Goal: Transaction & Acquisition: Purchase product/service

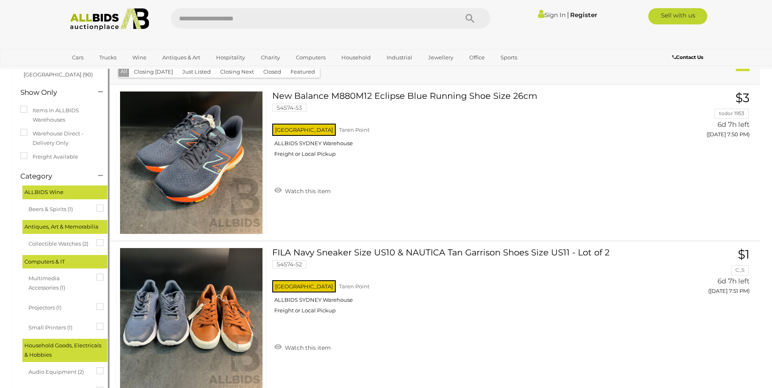
scroll to position [41, 0]
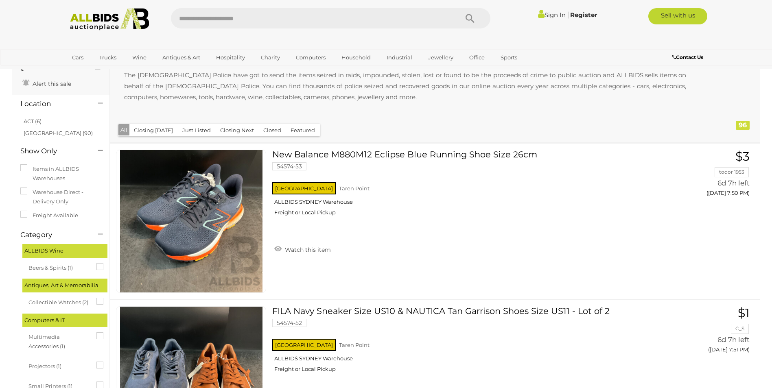
click at [129, 129] on button "All" at bounding box center [123, 130] width 11 height 12
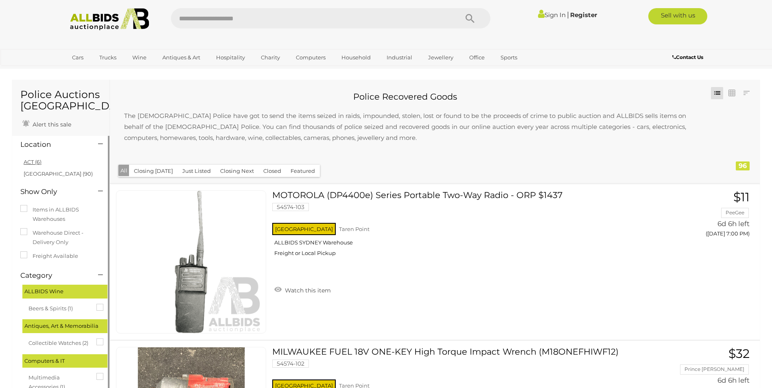
click at [28, 160] on link "ACT (6)" at bounding box center [33, 162] width 18 height 7
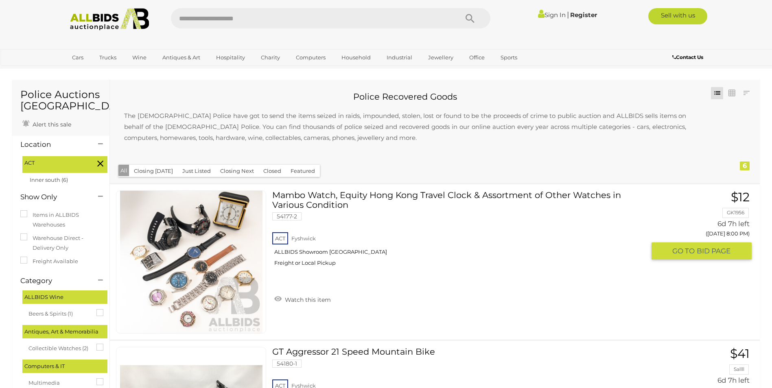
click at [216, 229] on link at bounding box center [191, 261] width 150 height 143
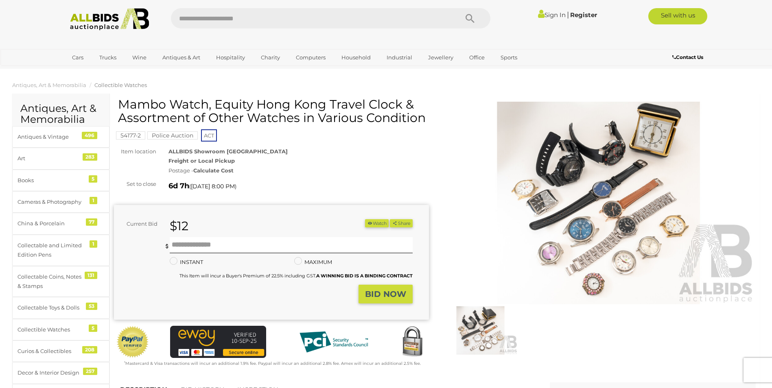
click at [573, 243] on img at bounding box center [598, 203] width 315 height 203
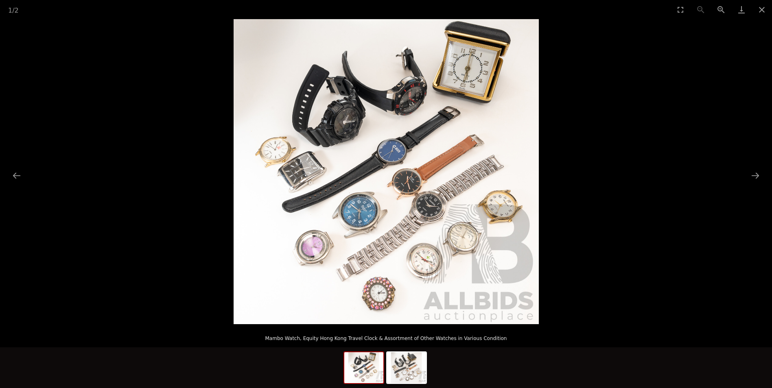
click at [387, 225] on img at bounding box center [386, 171] width 305 height 305
click at [99, 112] on picture at bounding box center [386, 171] width 772 height 305
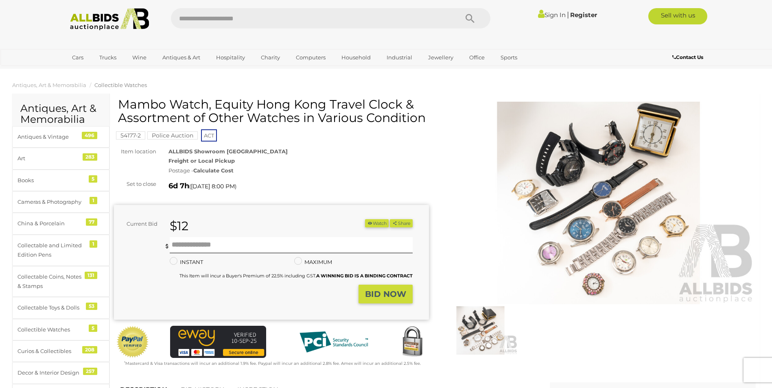
click at [479, 332] on img at bounding box center [480, 330] width 74 height 48
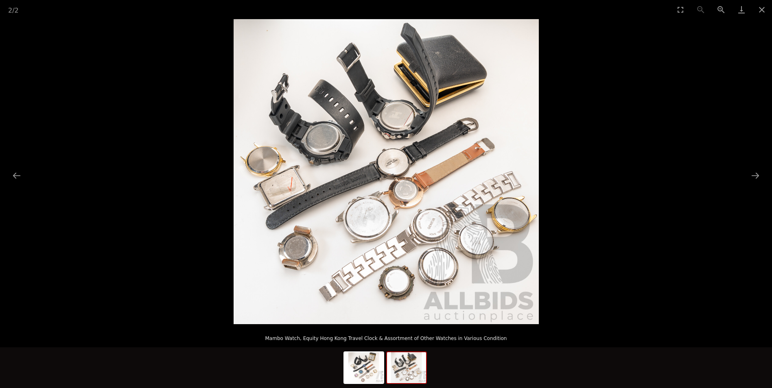
click at [217, 291] on picture at bounding box center [386, 171] width 772 height 305
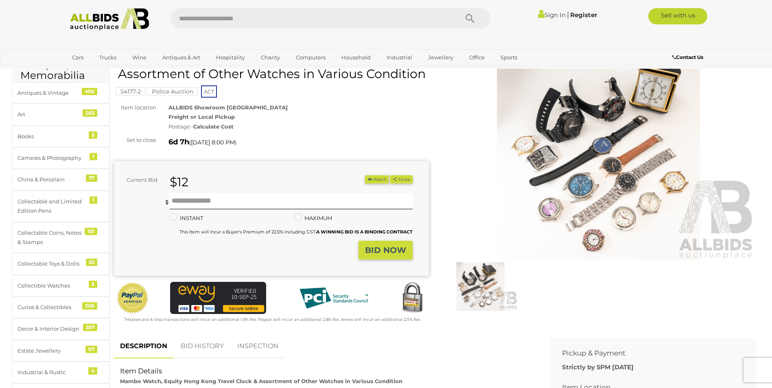
scroll to position [122, 0]
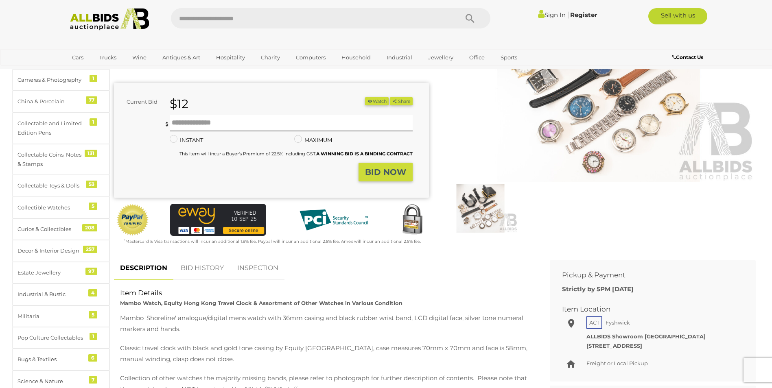
click at [482, 203] on img at bounding box center [480, 208] width 74 height 48
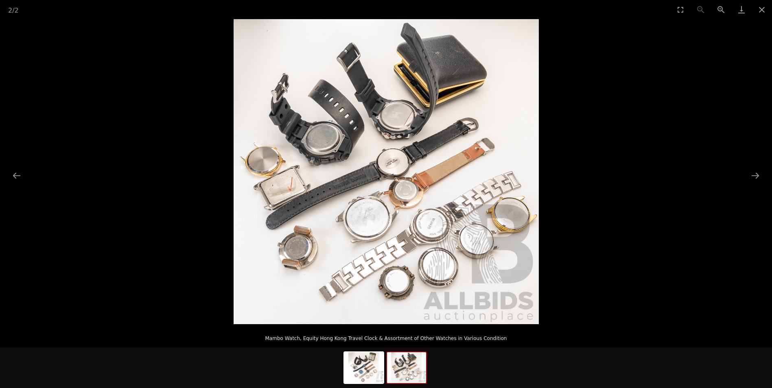
click at [468, 265] on img at bounding box center [386, 171] width 305 height 305
click at [757, 179] on button "Next slide" at bounding box center [755, 176] width 17 height 16
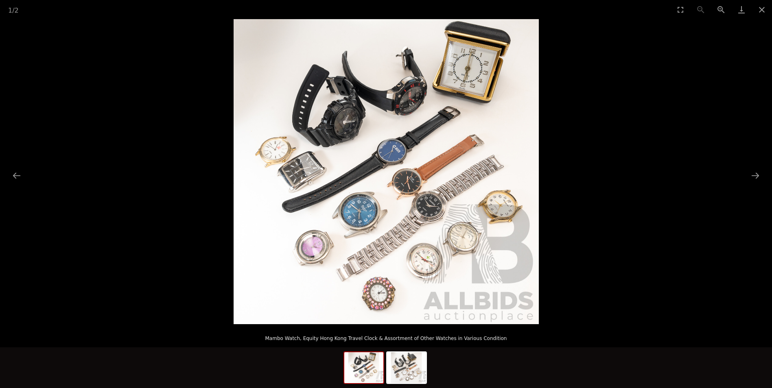
click at [341, 242] on img at bounding box center [386, 171] width 305 height 305
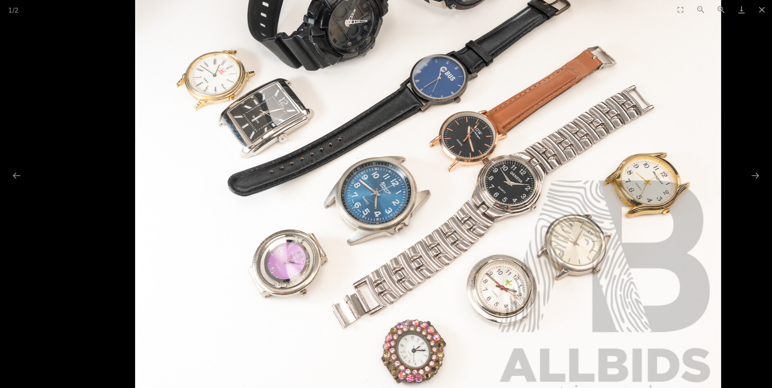
click at [341, 242] on img at bounding box center [428, 118] width 586 height 586
click at [766, 9] on button "Close gallery" at bounding box center [762, 9] width 20 height 19
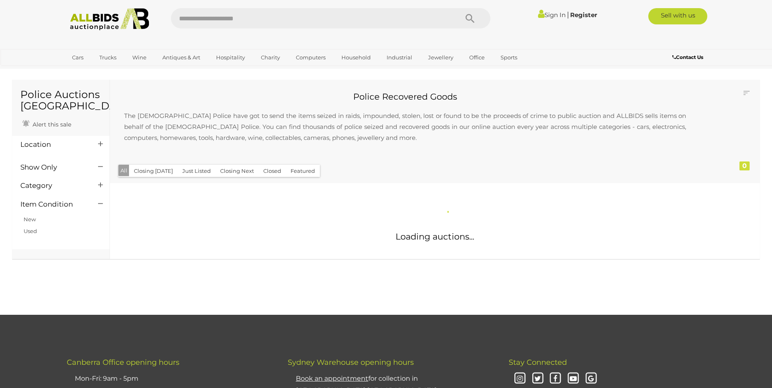
click at [101, 13] on img at bounding box center [110, 19] width 88 height 22
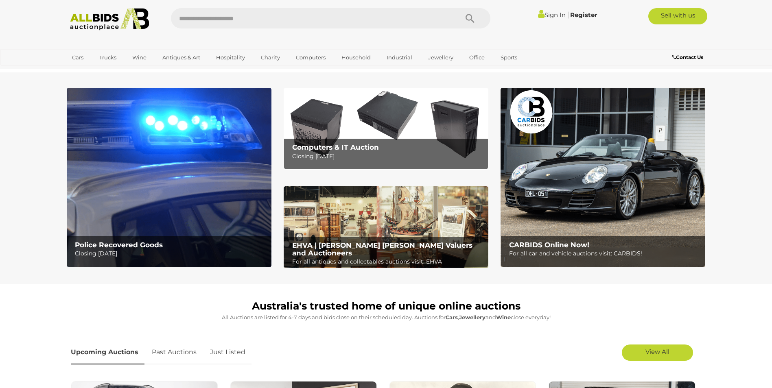
click at [419, 134] on img at bounding box center [386, 129] width 205 height 82
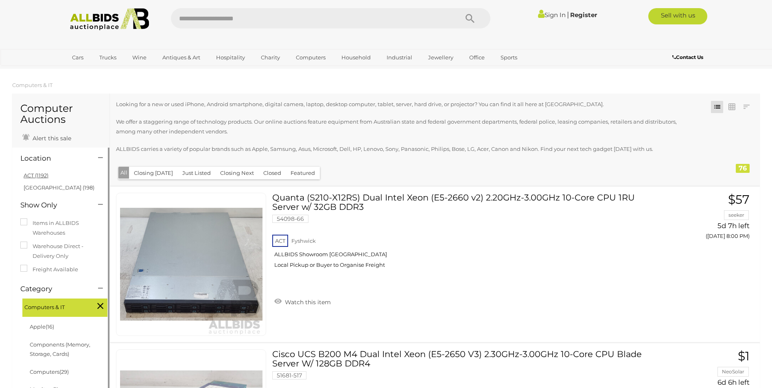
click at [29, 177] on link "ACT (1192)" at bounding box center [36, 175] width 25 height 7
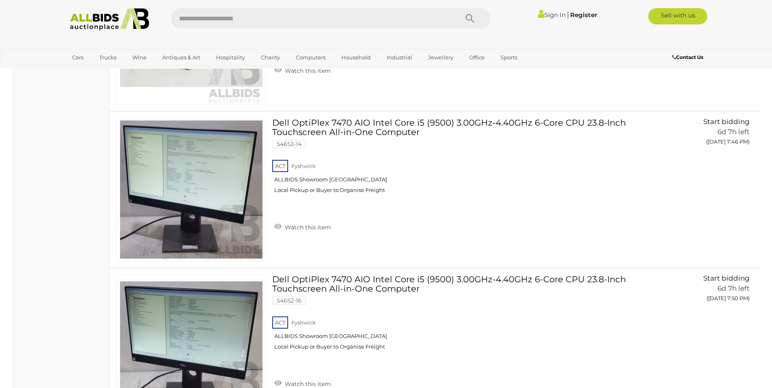
scroll to position [3785, 0]
